Goal: Transaction & Acquisition: Purchase product/service

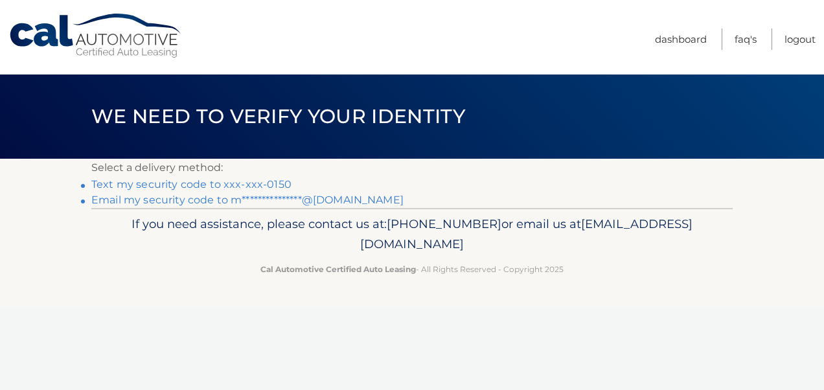
click at [179, 178] on link "Text my security code to xxx-xxx-0150" at bounding box center [191, 184] width 200 height 12
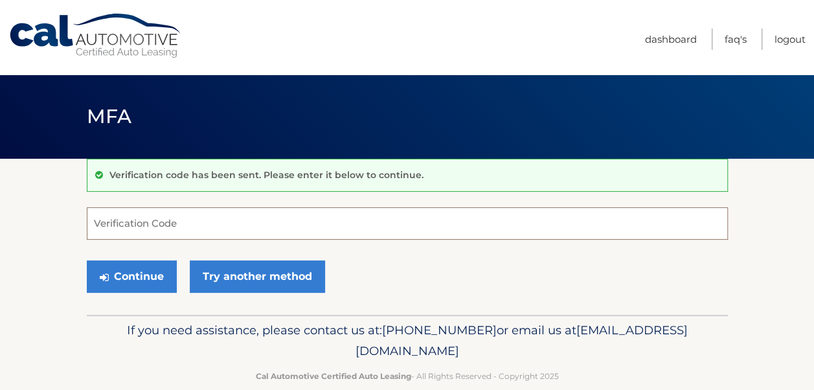
click at [166, 218] on input "Verification Code" at bounding box center [407, 223] width 641 height 32
type input "132304"
click at [87, 260] on button "Continue" at bounding box center [132, 276] width 90 height 32
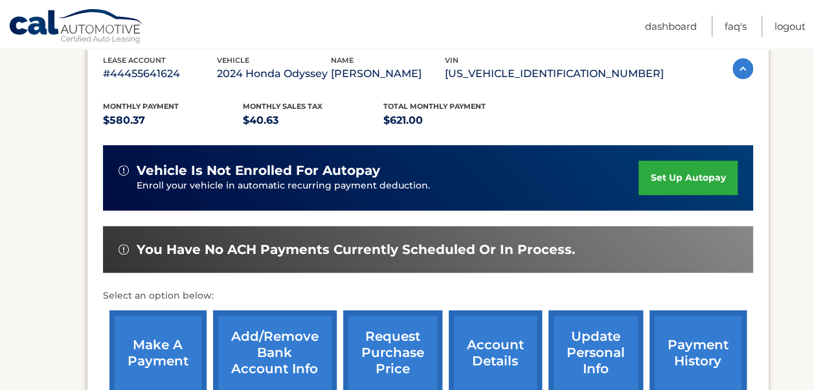
scroll to position [259, 0]
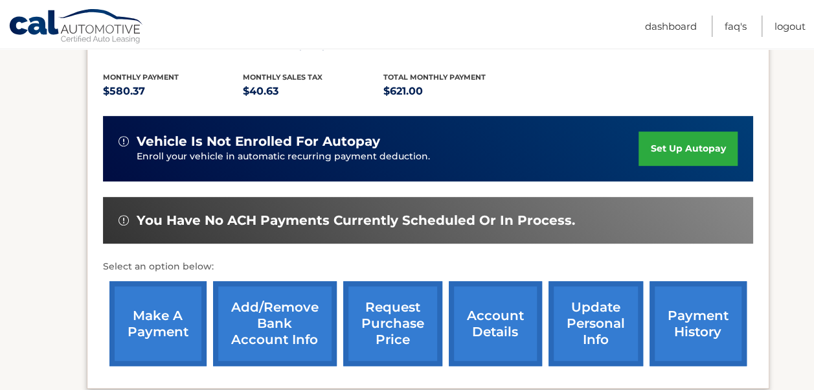
click at [153, 319] on link "make a payment" at bounding box center [157, 323] width 97 height 85
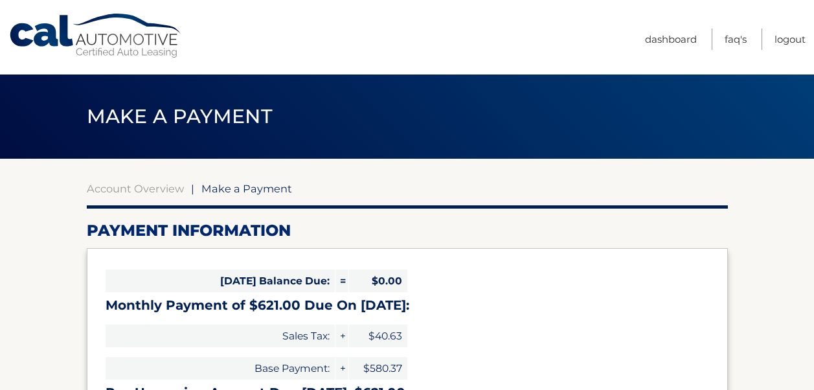
select select "NjIyMTRkOTYtYmZiNS00ZTBhLWIzZjItMDZkMTQ1ZGVhNDVh"
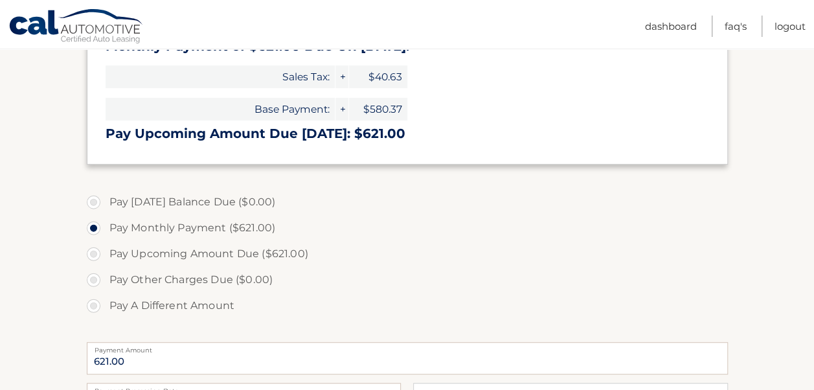
scroll to position [324, 0]
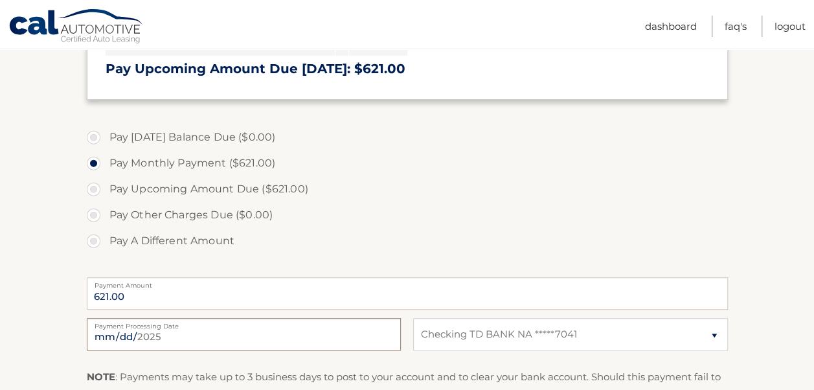
click at [216, 318] on input "[DATE]" at bounding box center [244, 334] width 314 height 32
click at [437, 202] on label "Pay Other Charges Due ($0.00)" at bounding box center [407, 215] width 641 height 26
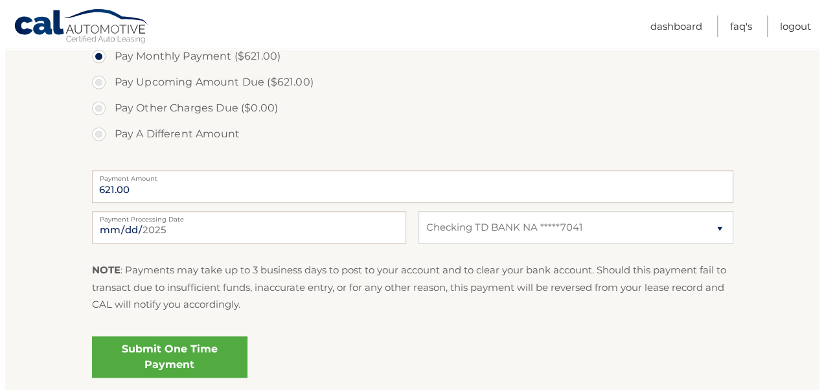
scroll to position [448, 0]
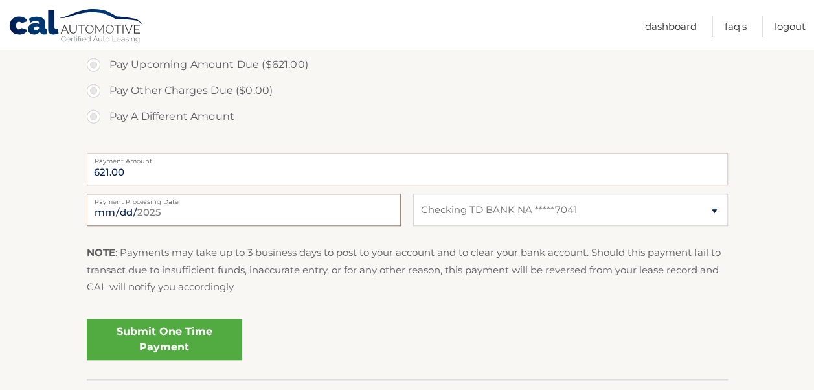
click at [322, 194] on input "2025-09-01" at bounding box center [244, 210] width 314 height 32
type input "2025-09-24"
click at [278, 313] on div "Submit One Time Payment" at bounding box center [407, 336] width 641 height 47
click at [111, 319] on link "Submit One Time Payment" at bounding box center [164, 339] width 155 height 41
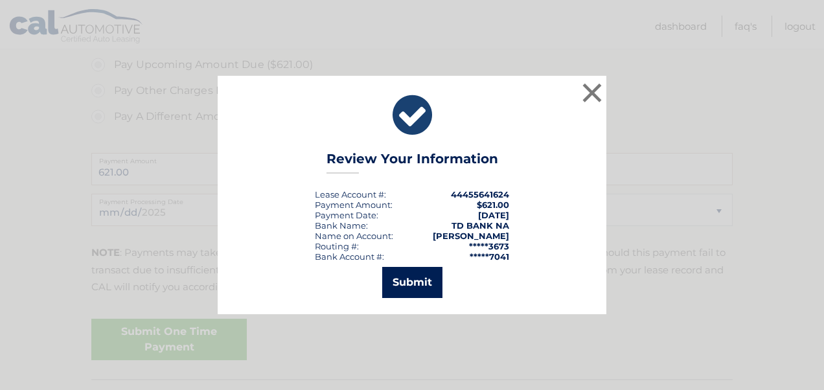
click at [401, 280] on button "Submit" at bounding box center [412, 282] width 60 height 31
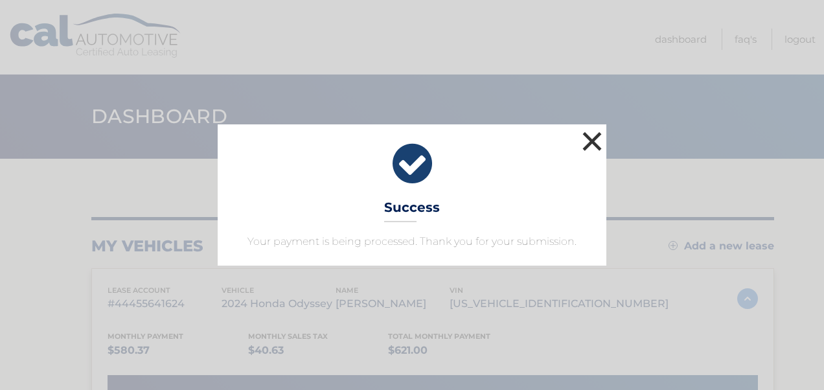
click at [589, 146] on button "×" at bounding box center [592, 141] width 26 height 26
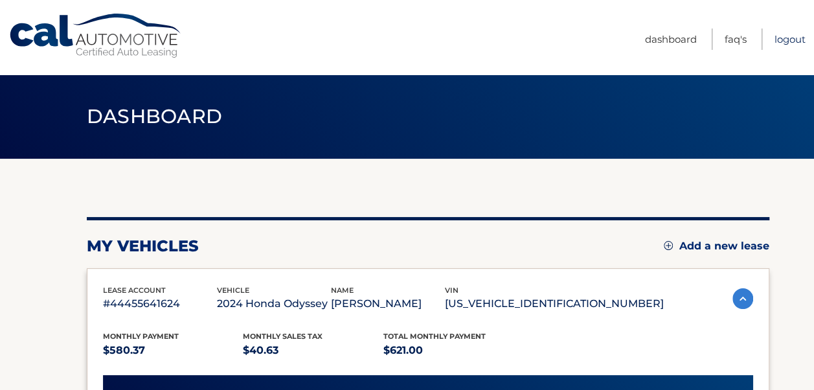
click at [794, 36] on link "Logout" at bounding box center [789, 38] width 31 height 21
